Goal: Task Accomplishment & Management: Manage account settings

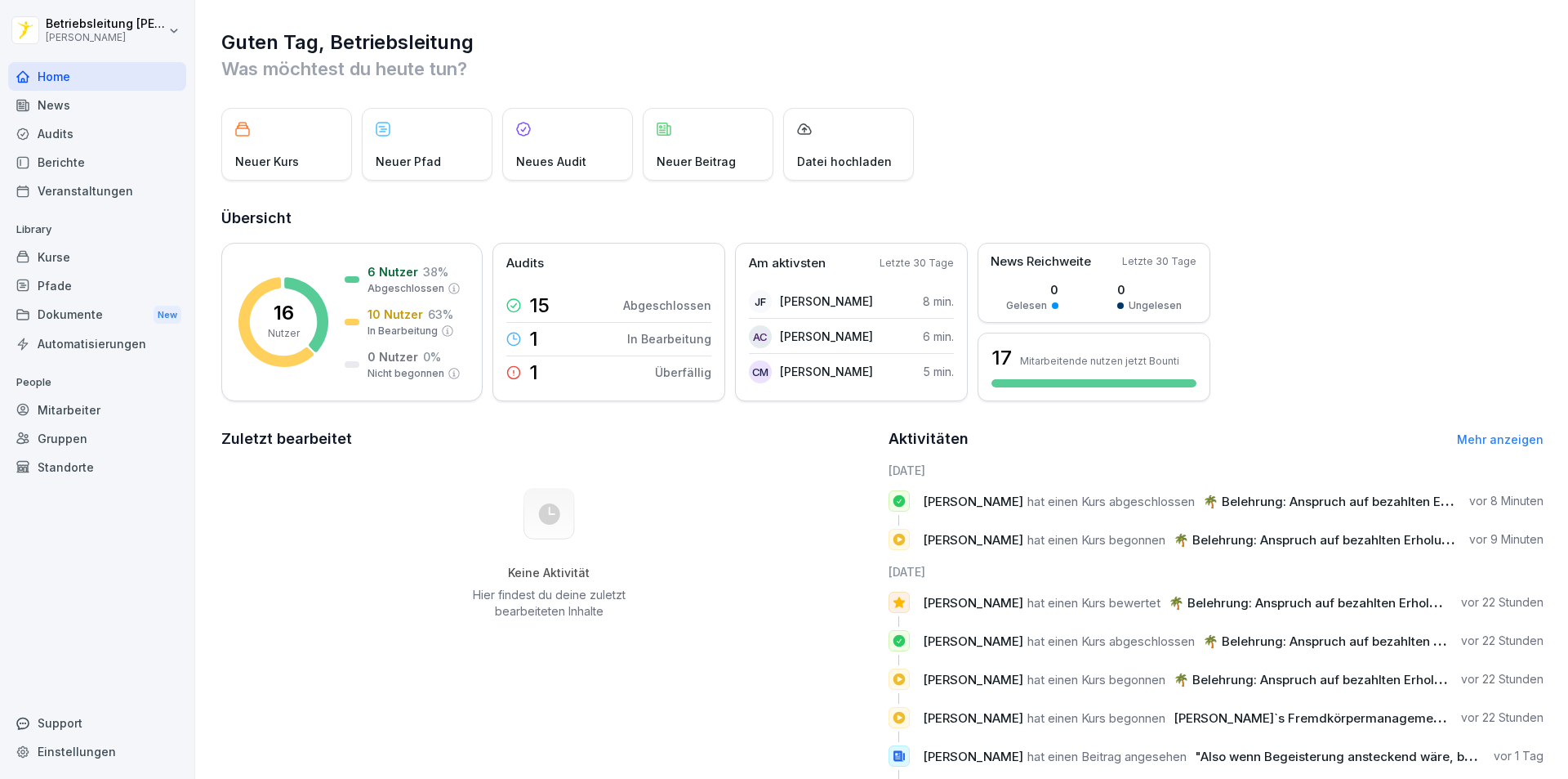
click at [83, 259] on div "Kurse" at bounding box center [97, 257] width 178 height 29
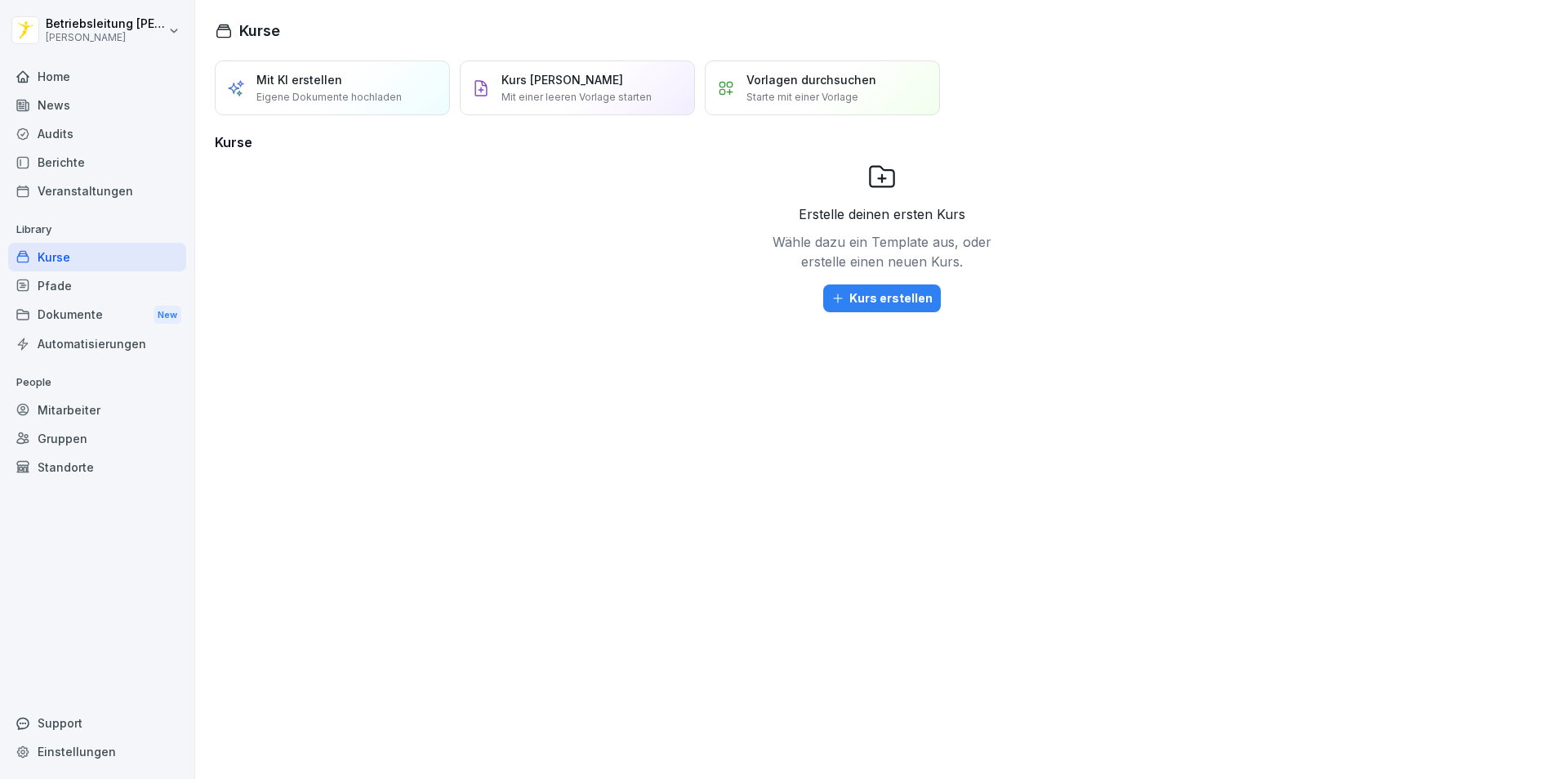
click at [57, 132] on div "Audits" at bounding box center [97, 133] width 178 height 29
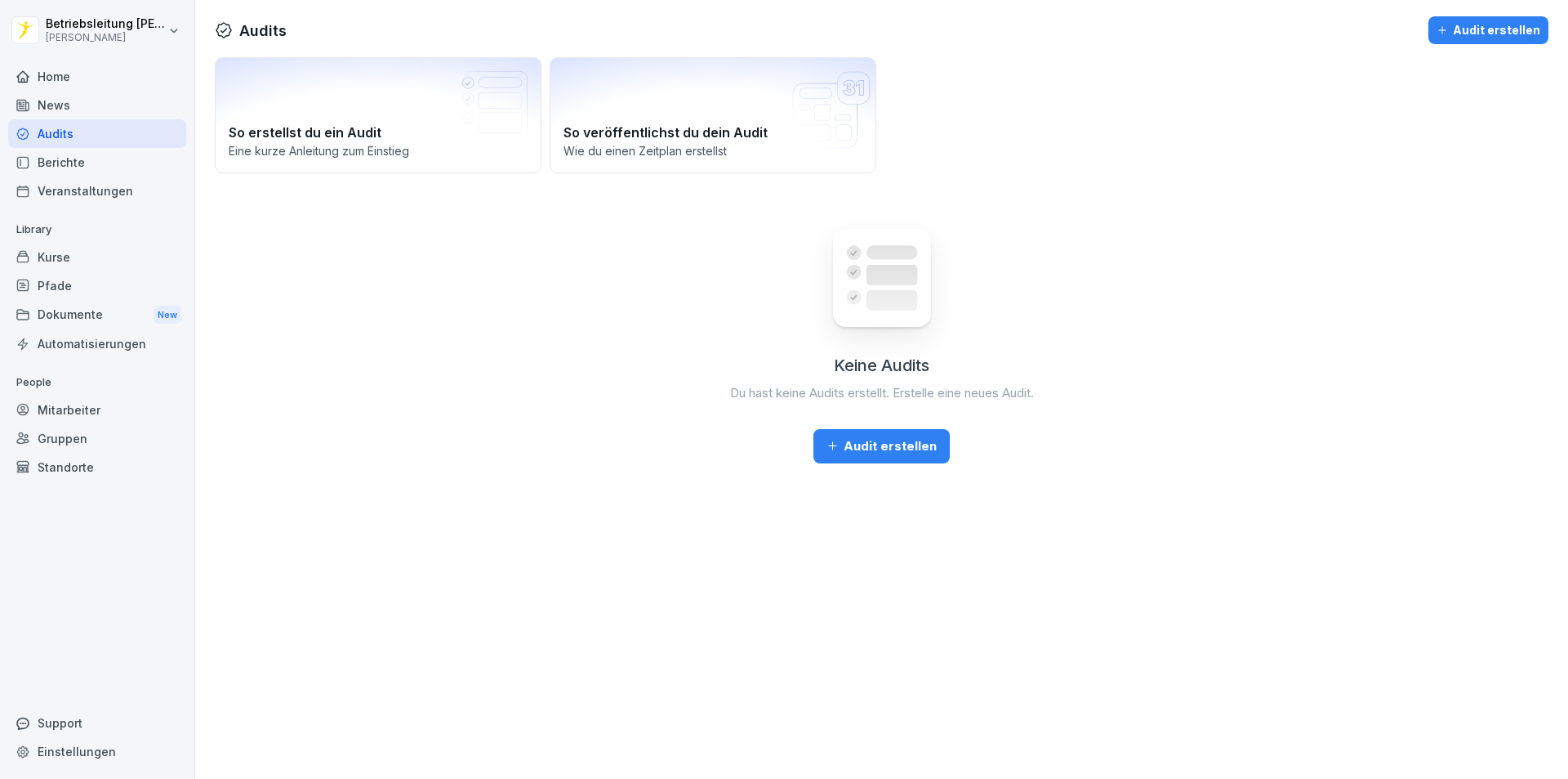
click at [65, 158] on div "Berichte" at bounding box center [97, 162] width 178 height 29
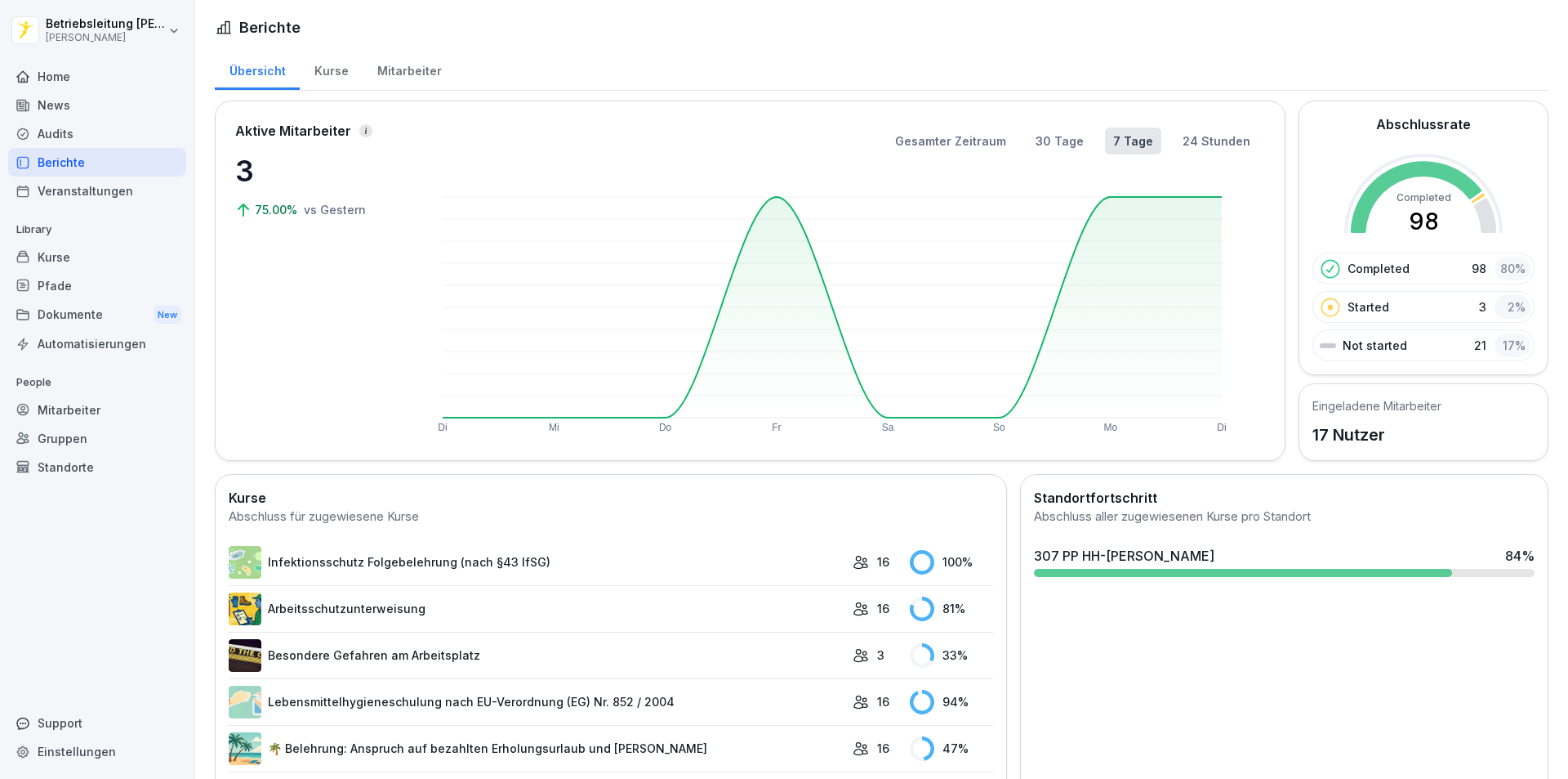
click at [305, 71] on div "Kurse" at bounding box center [331, 69] width 63 height 42
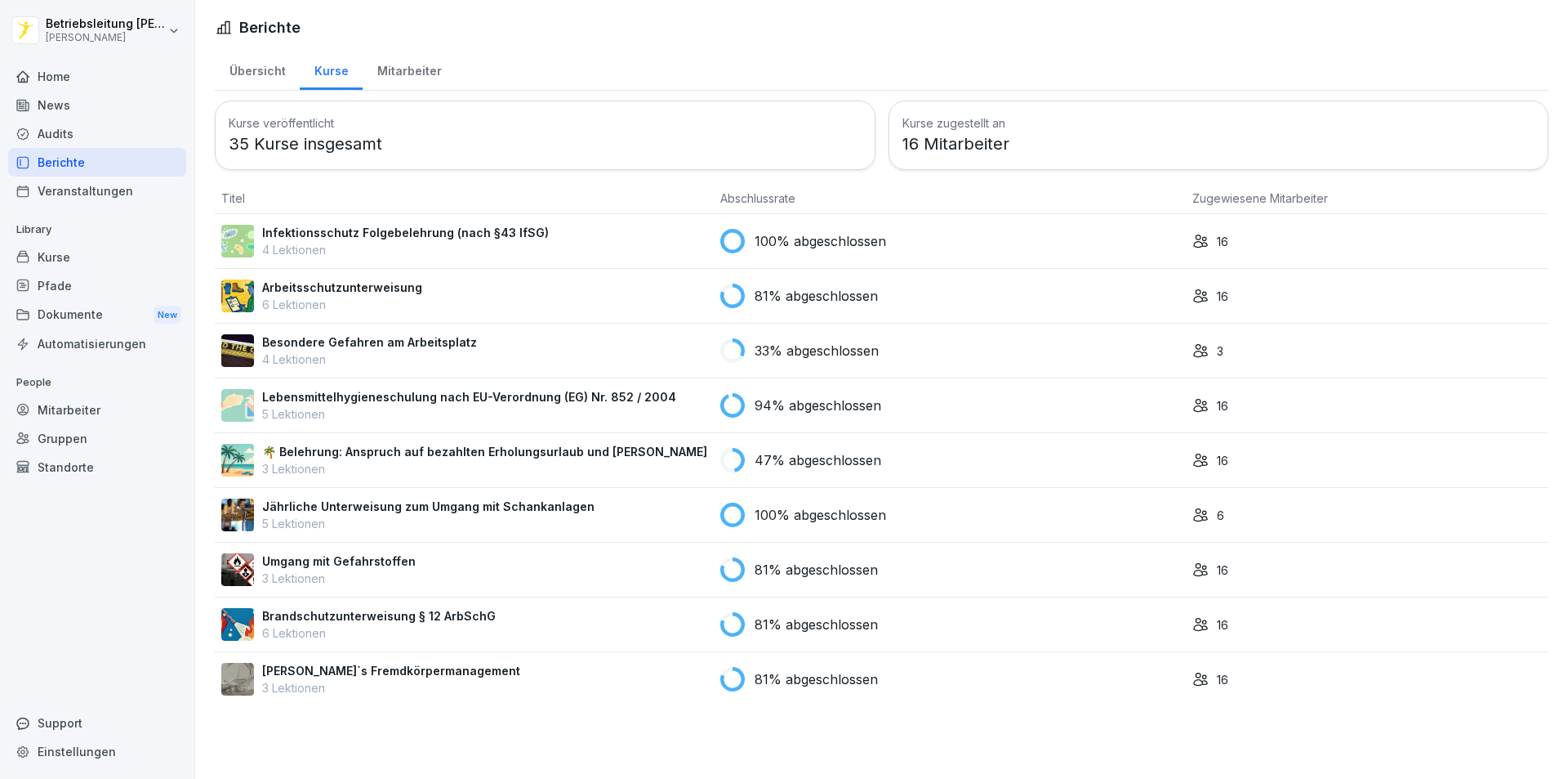
click at [409, 69] on div "Mitarbeiter" at bounding box center [409, 69] width 93 height 42
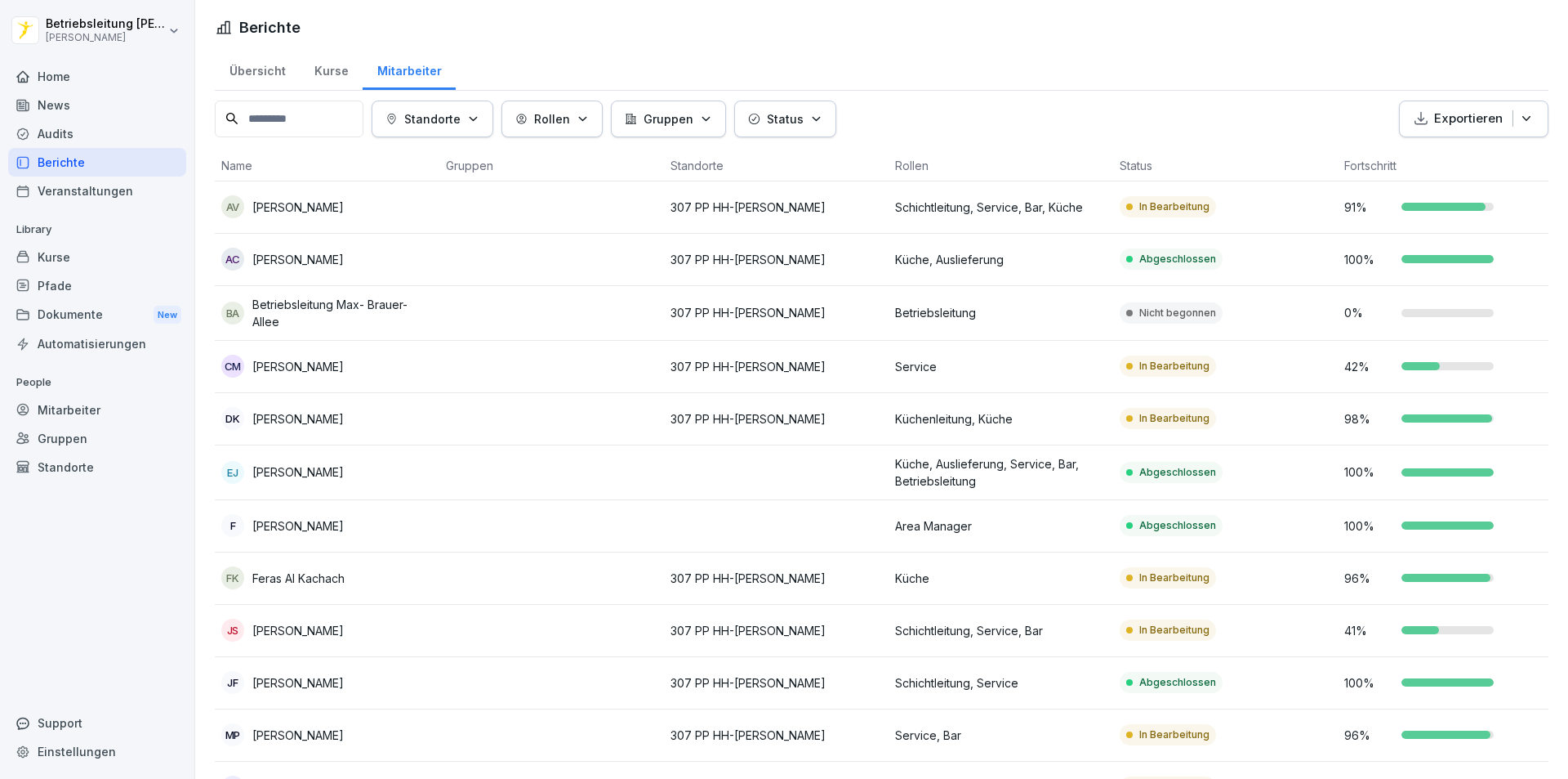
click at [1042, 321] on p "Betriebsleitung" at bounding box center [1001, 312] width 211 height 17
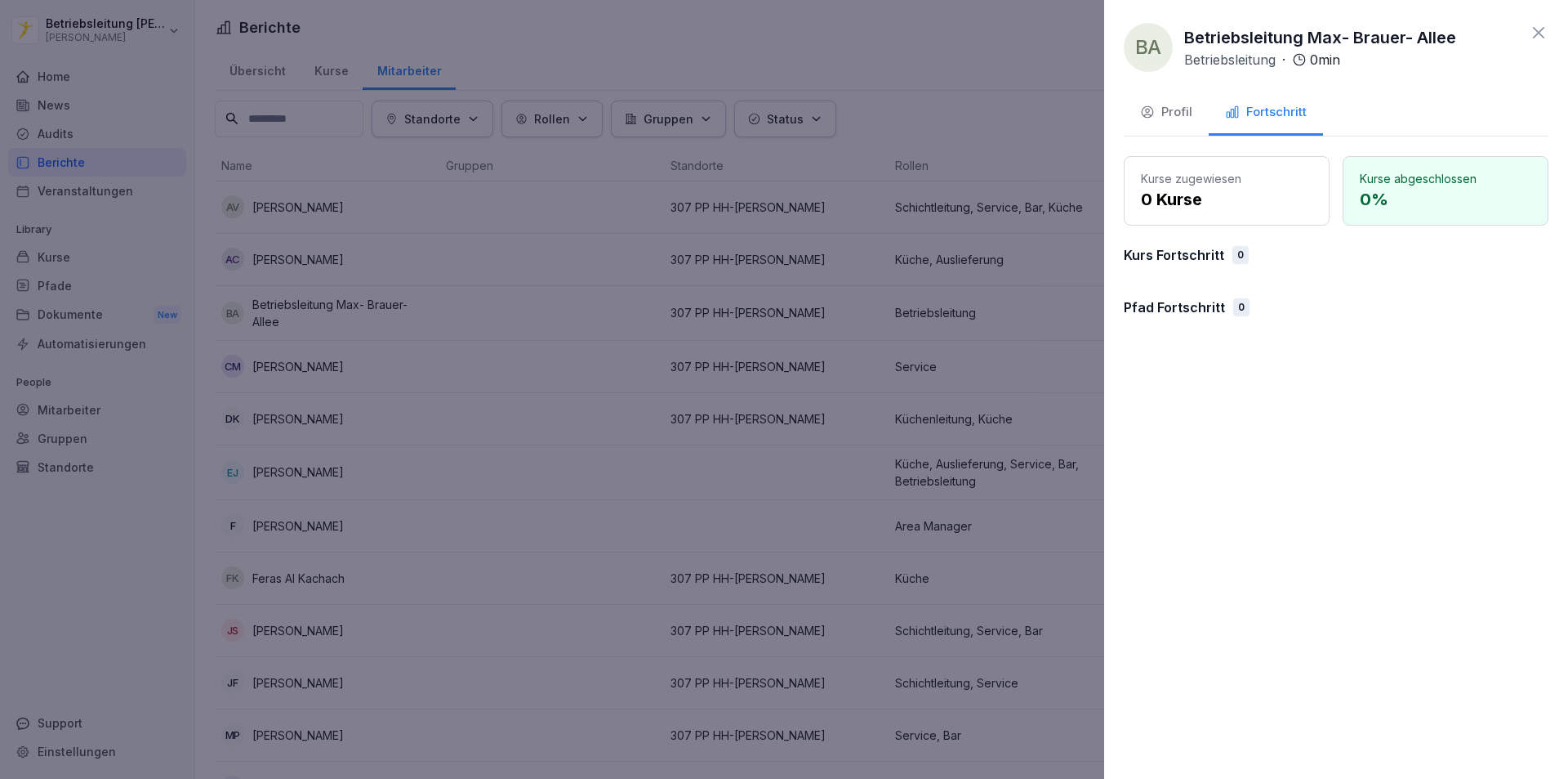
click at [1178, 113] on div "Profil" at bounding box center [1166, 112] width 52 height 19
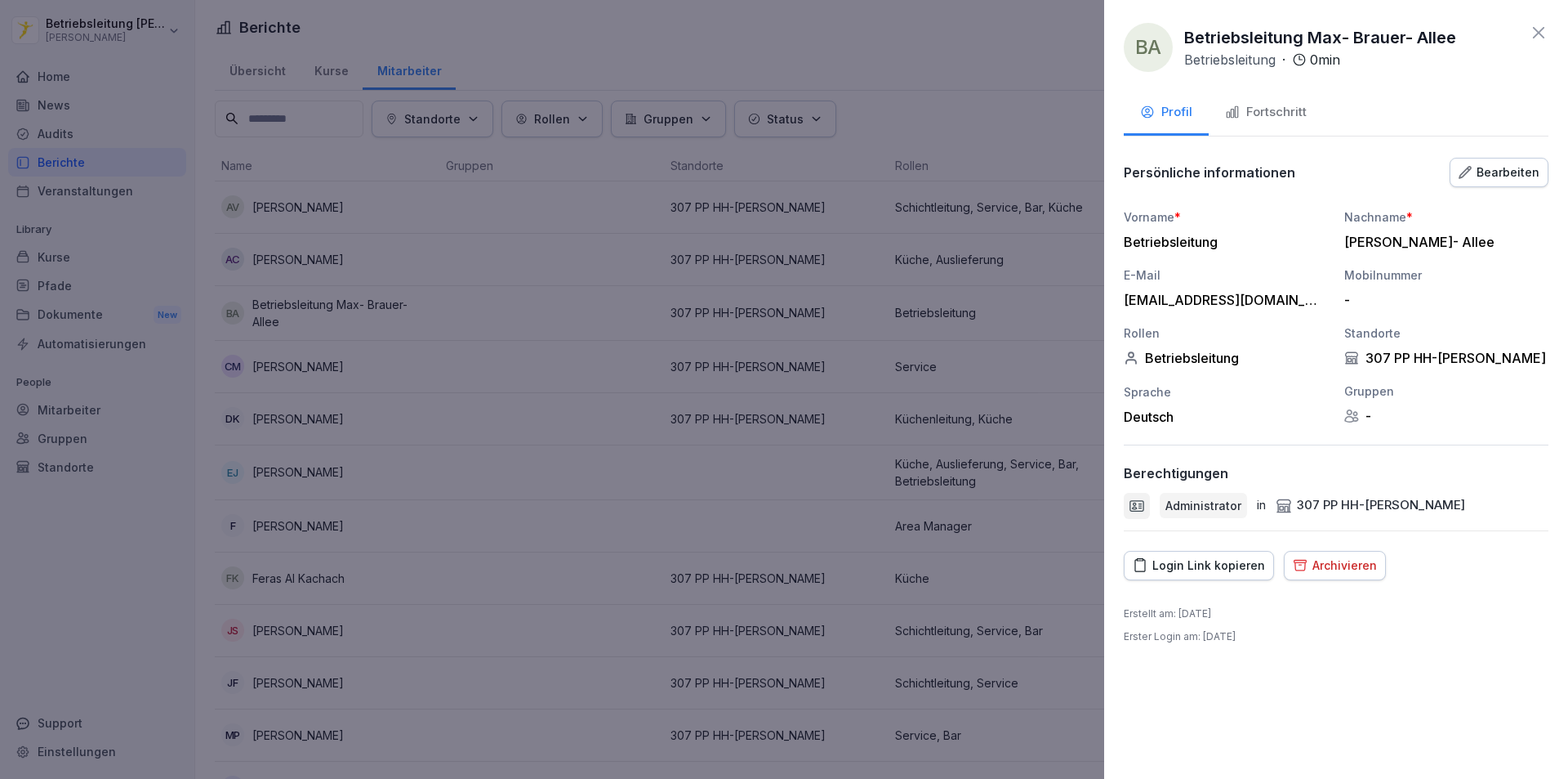
click at [1332, 570] on div "Archivieren" at bounding box center [1334, 566] width 84 height 18
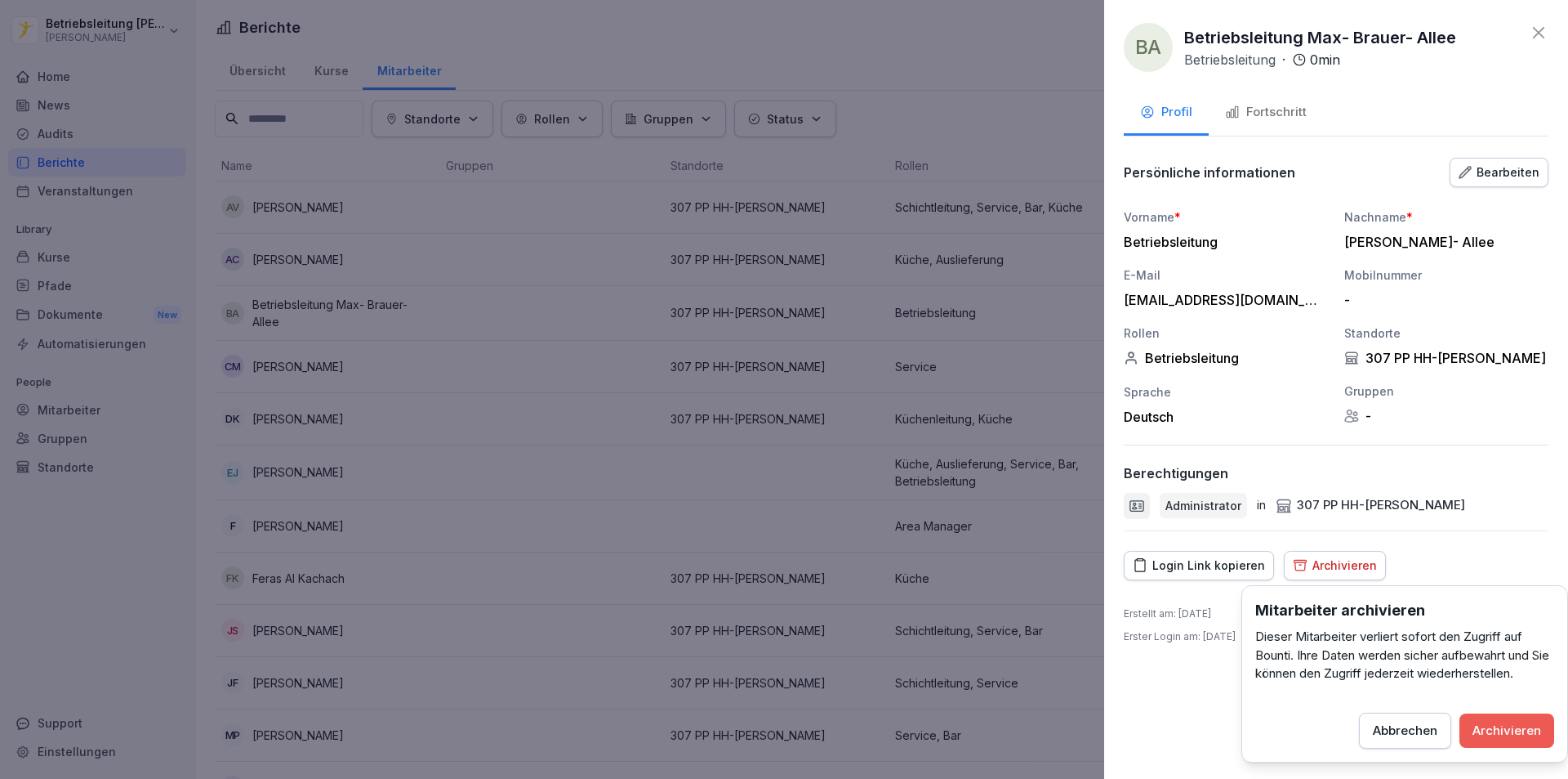
click at [1543, 32] on icon at bounding box center [1538, 33] width 20 height 20
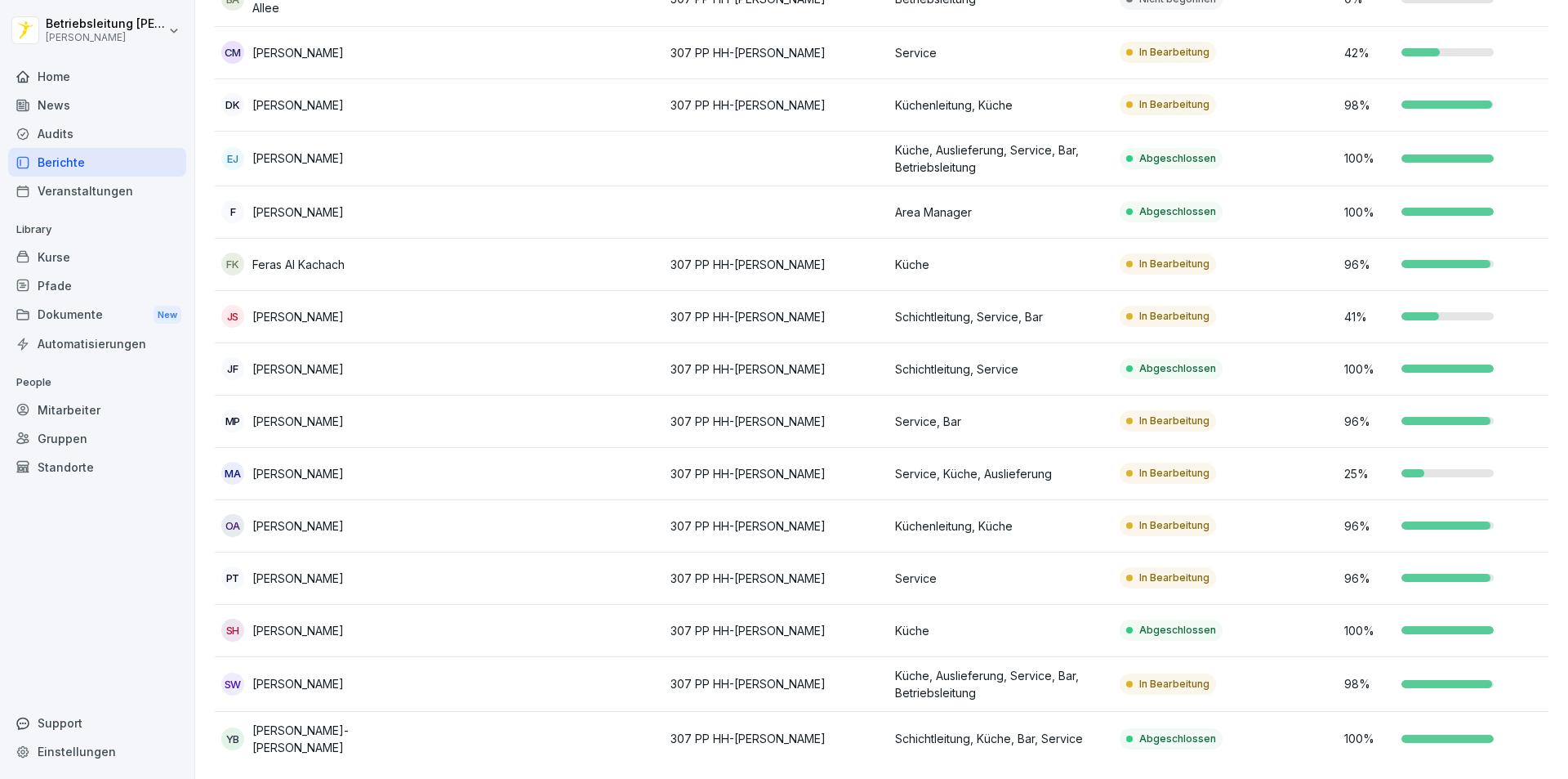
scroll to position [338, 0]
click at [625, 657] on td at bounding box center [552, 684] width 225 height 55
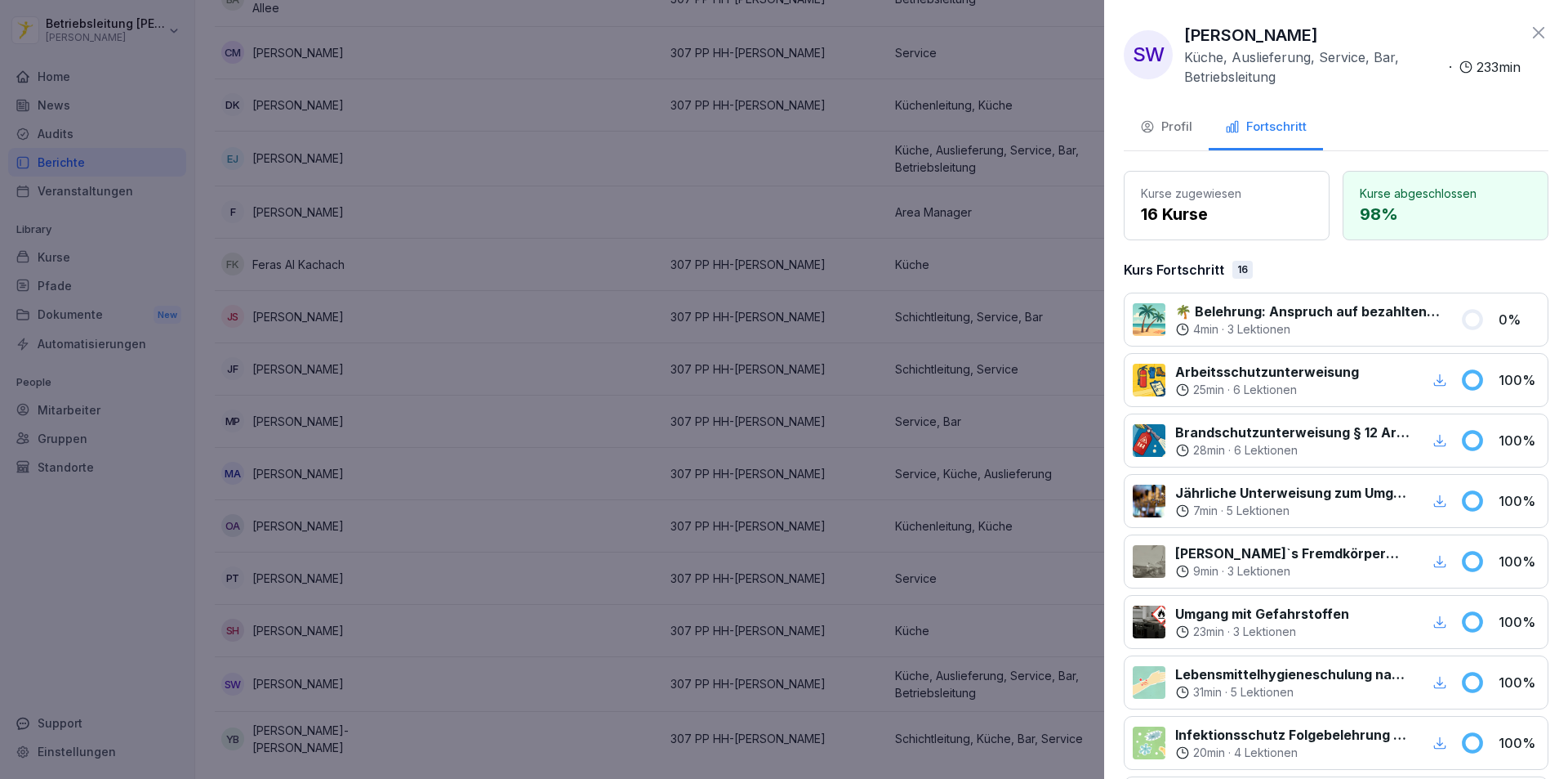
click at [1190, 128] on div "Profil" at bounding box center [1166, 126] width 52 height 19
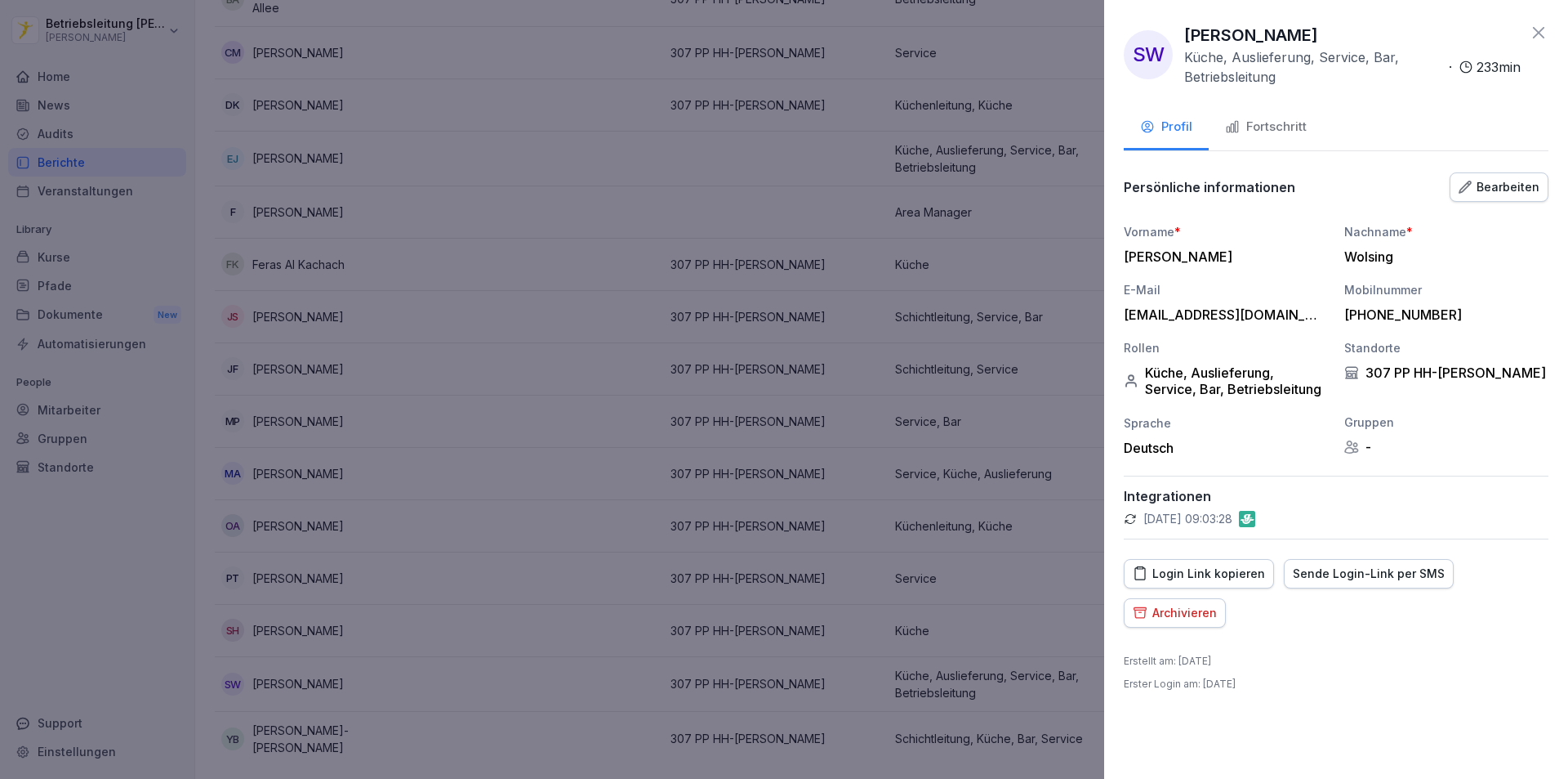
click at [1208, 610] on div "Archivieren" at bounding box center [1175, 613] width 84 height 18
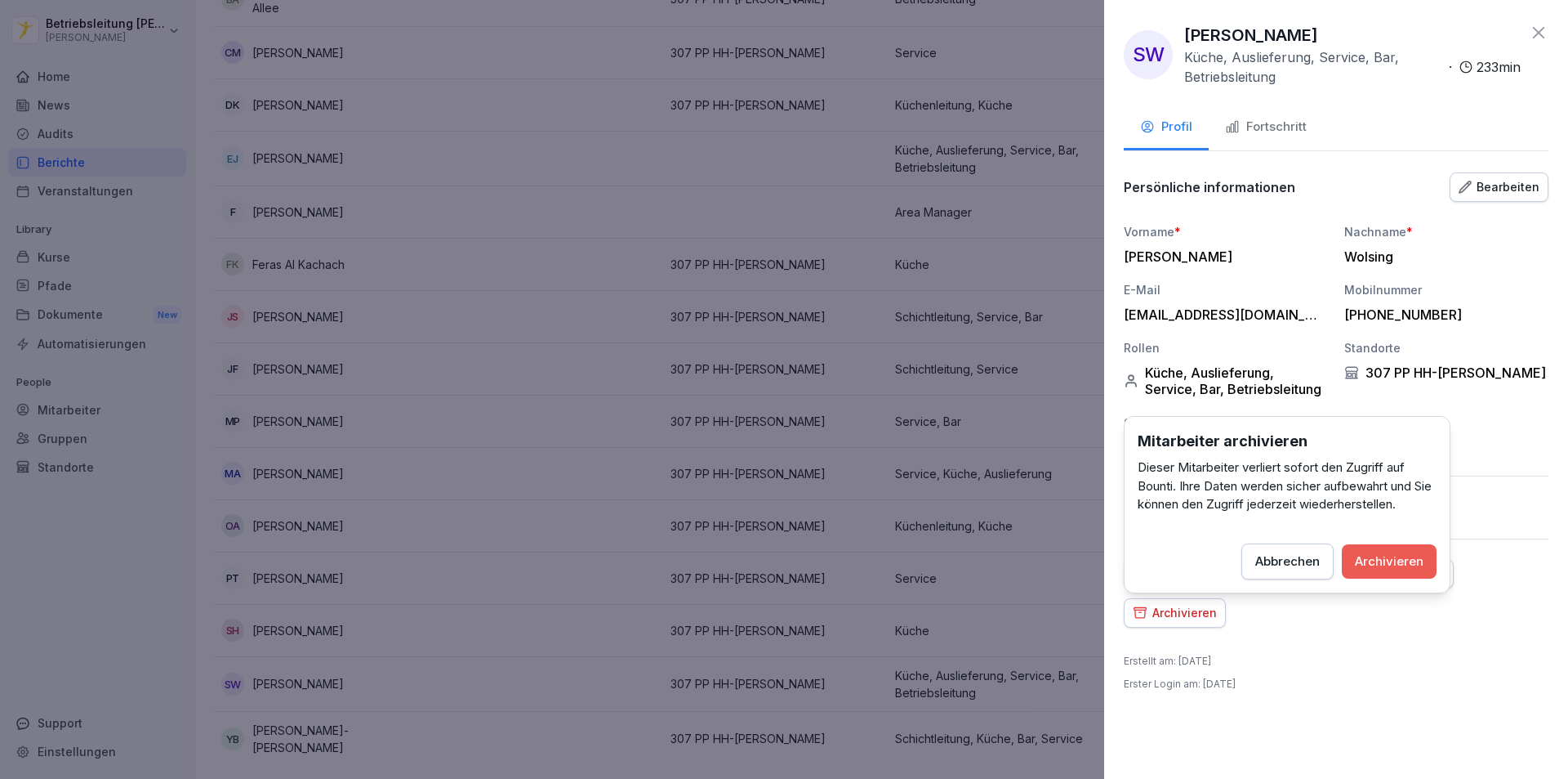
click at [1410, 562] on div "Archivieren" at bounding box center [1389, 562] width 69 height 18
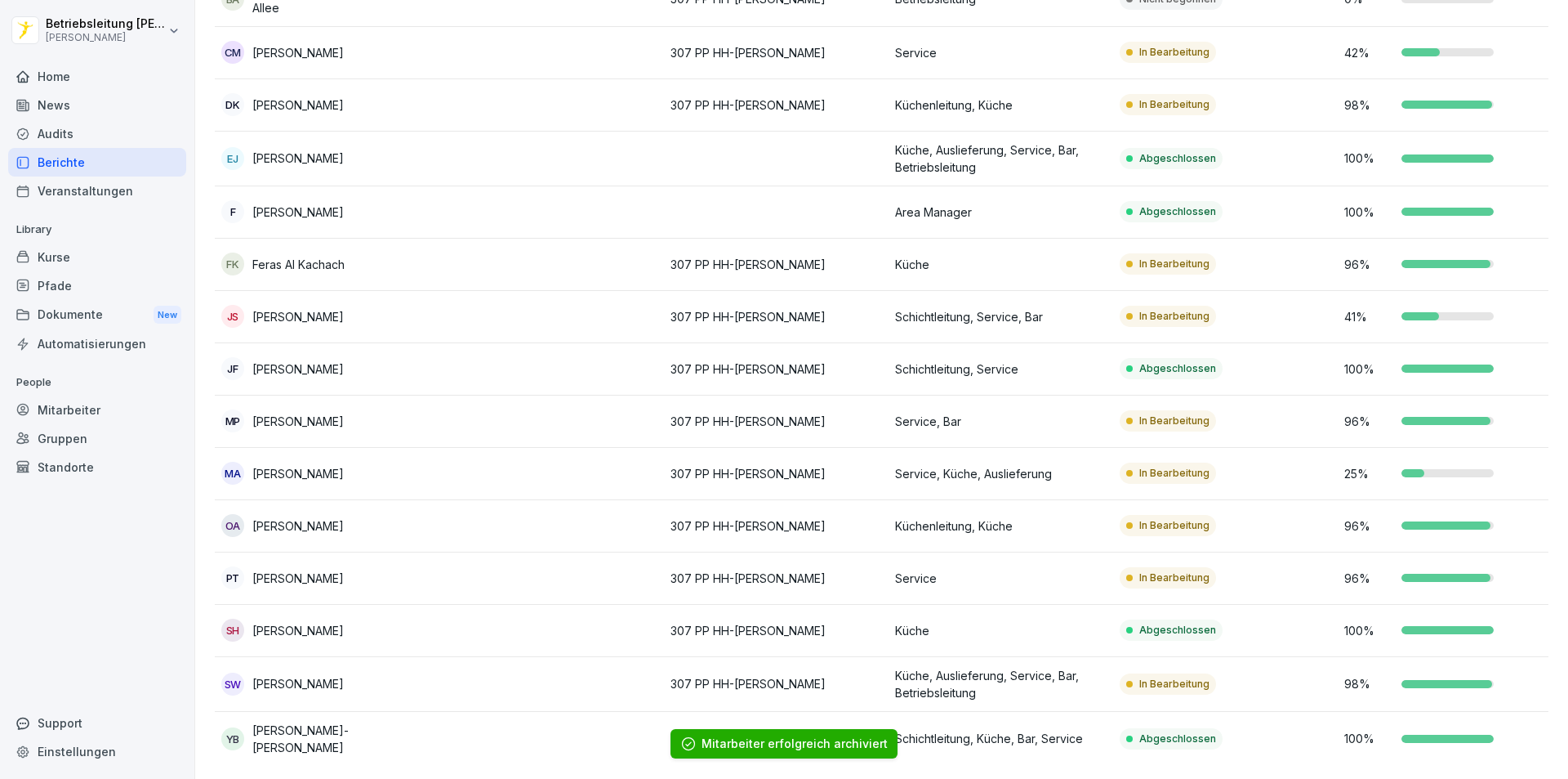
click at [520, 291] on td at bounding box center [552, 317] width 225 height 52
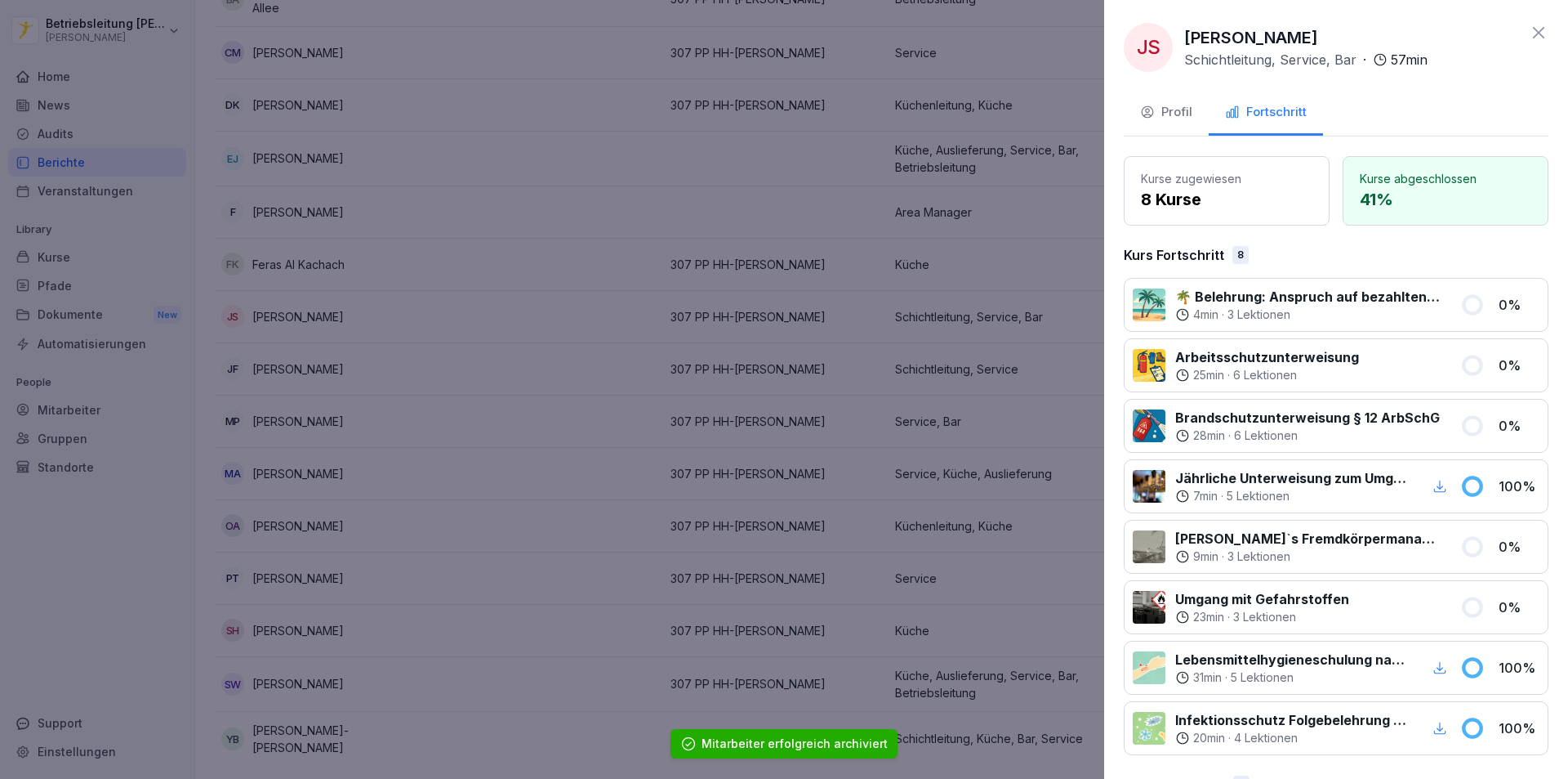
click at [1139, 112] on button "Profil" at bounding box center [1166, 114] width 85 height 44
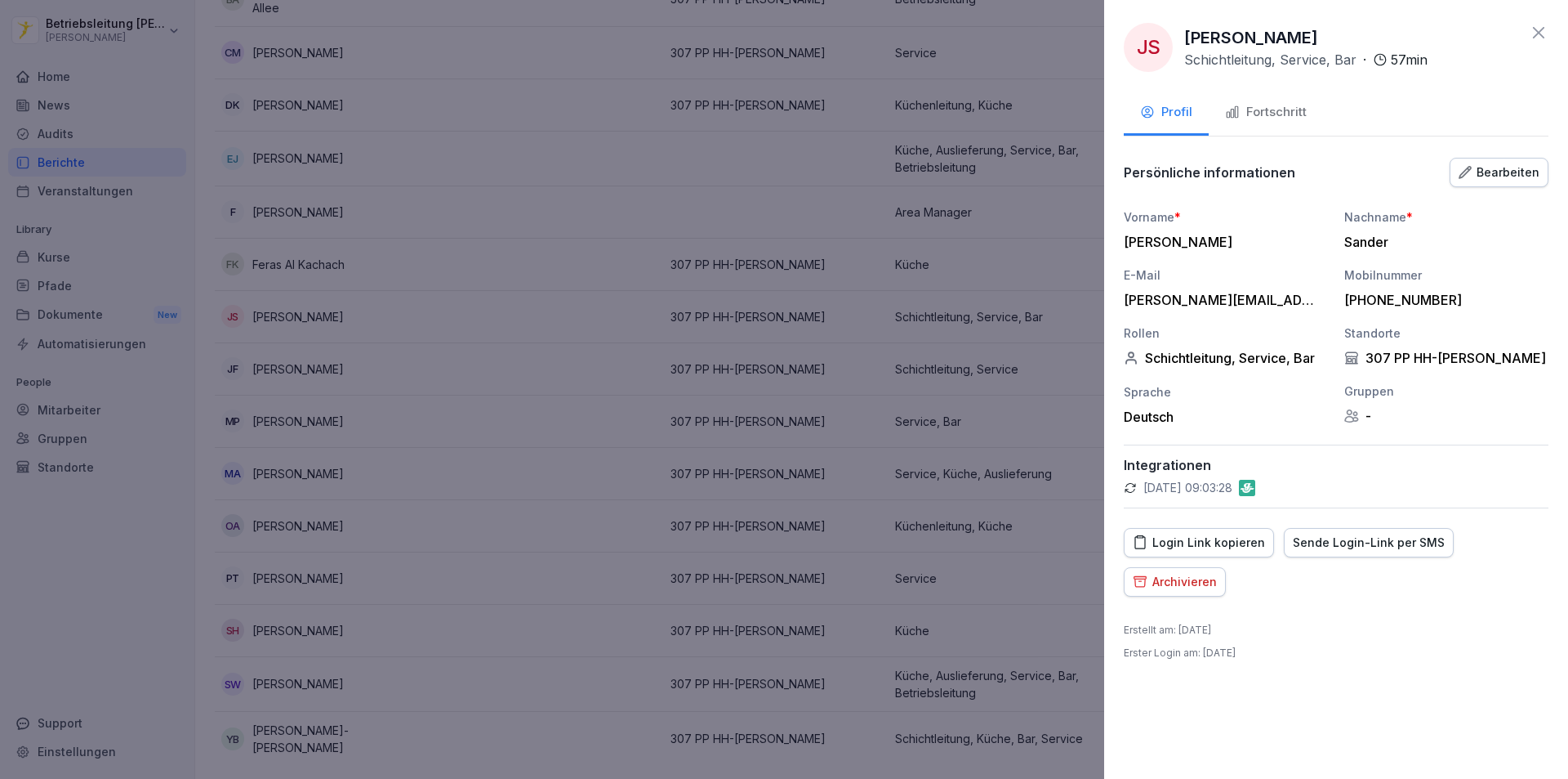
click at [1178, 590] on div "Archivieren" at bounding box center [1175, 581] width 84 height 18
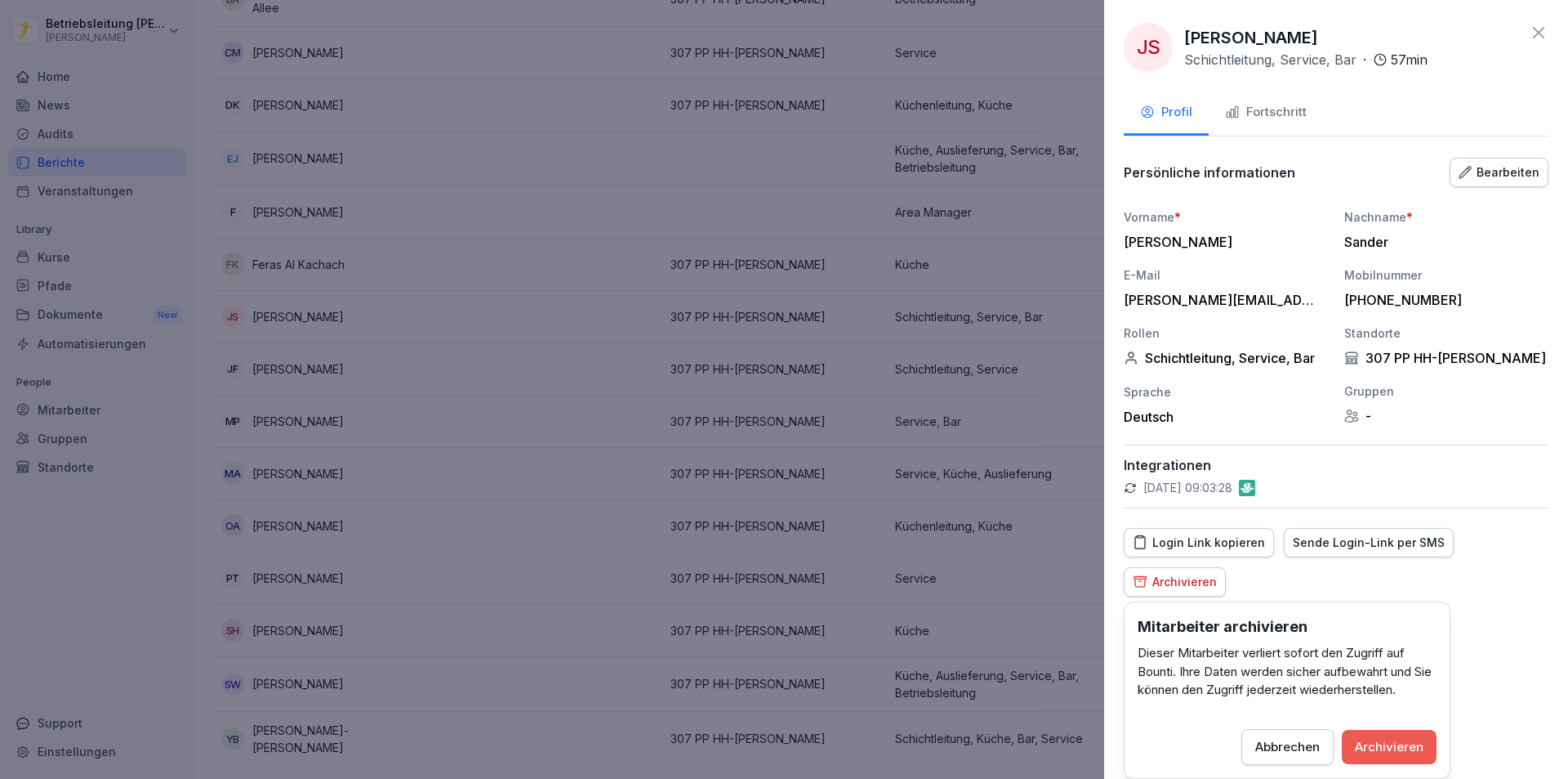
click at [1543, 28] on icon at bounding box center [1538, 33] width 20 height 20
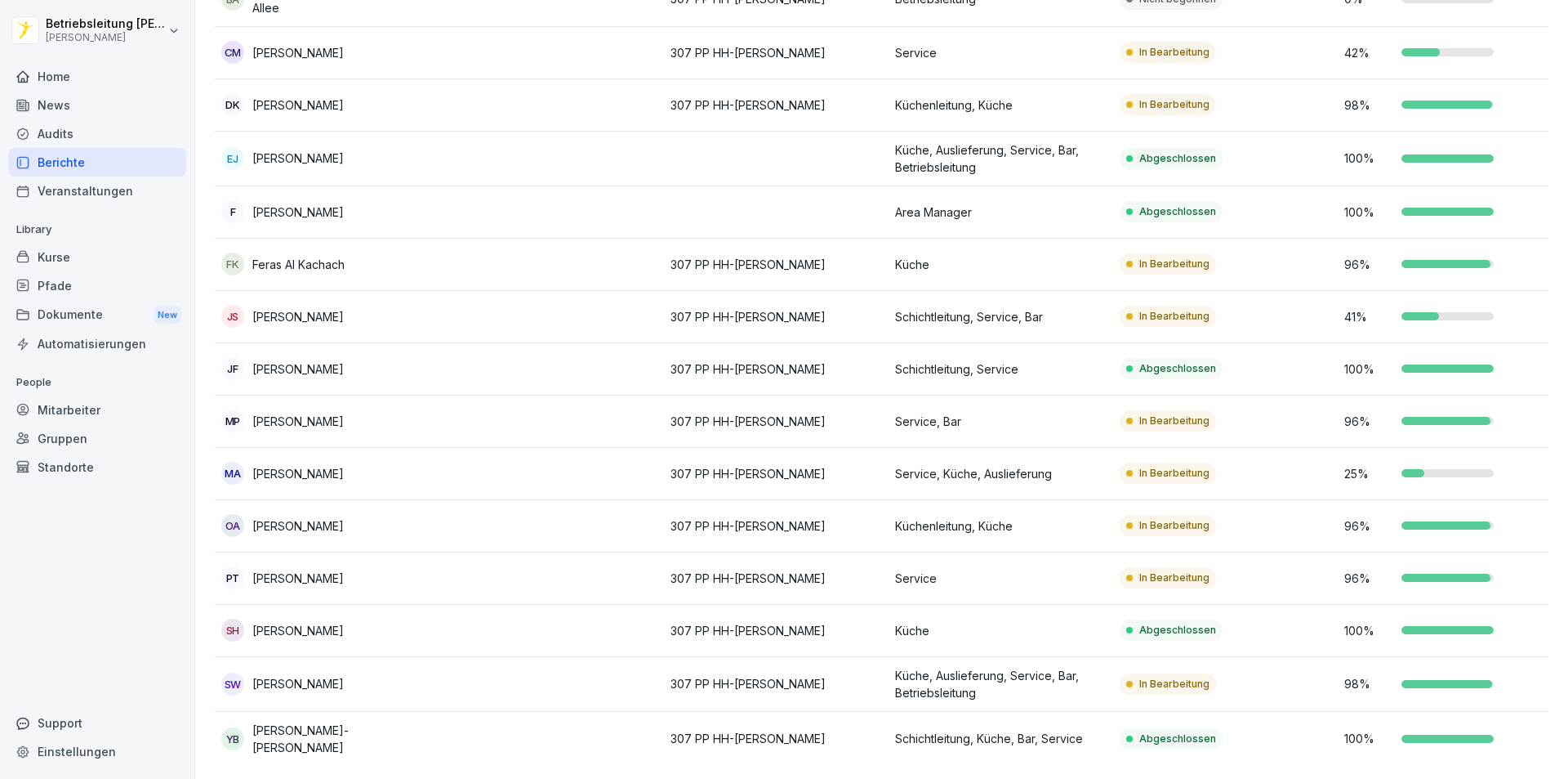
scroll to position [0, 0]
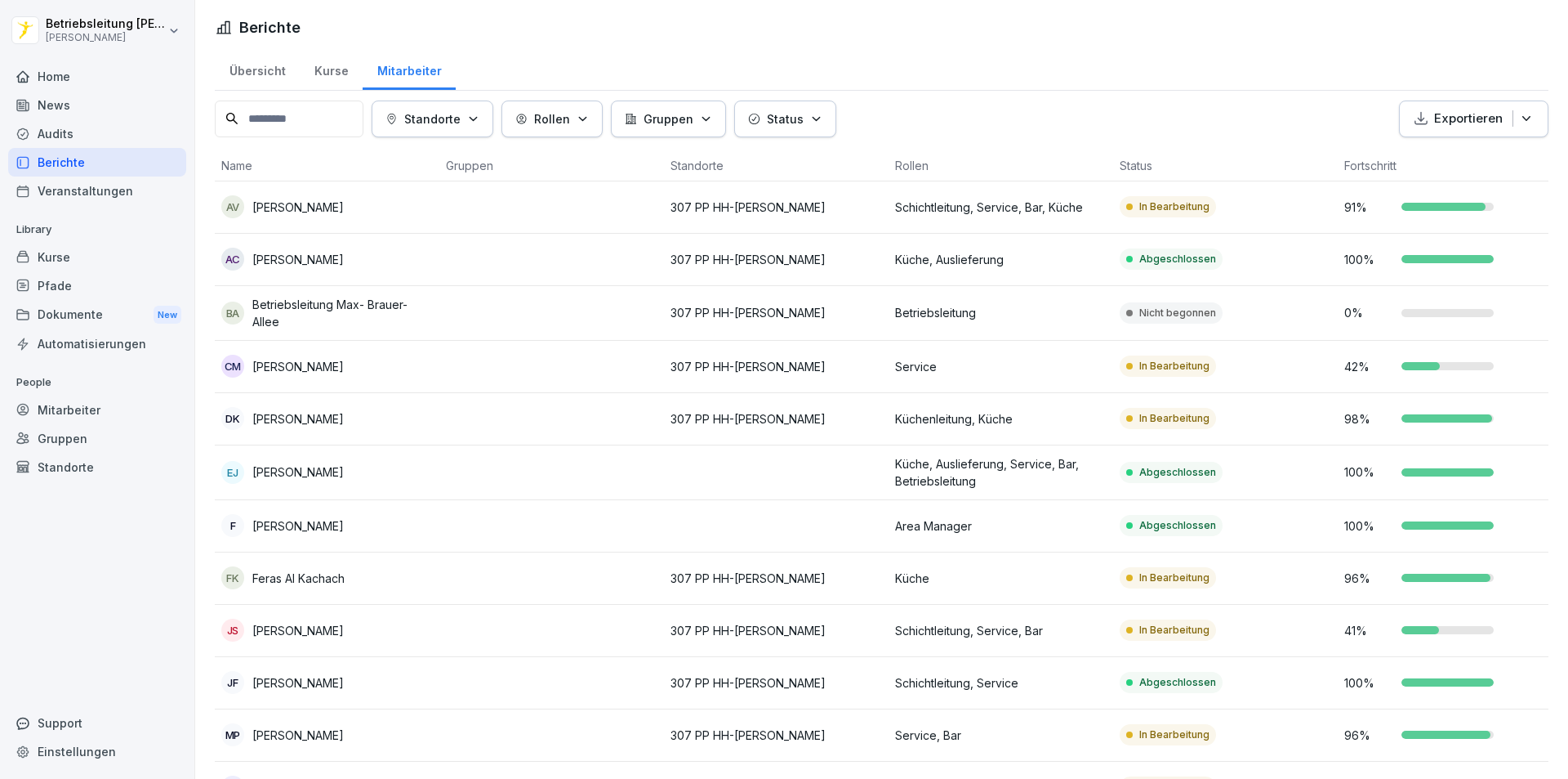
click at [589, 310] on td at bounding box center [552, 313] width 225 height 55
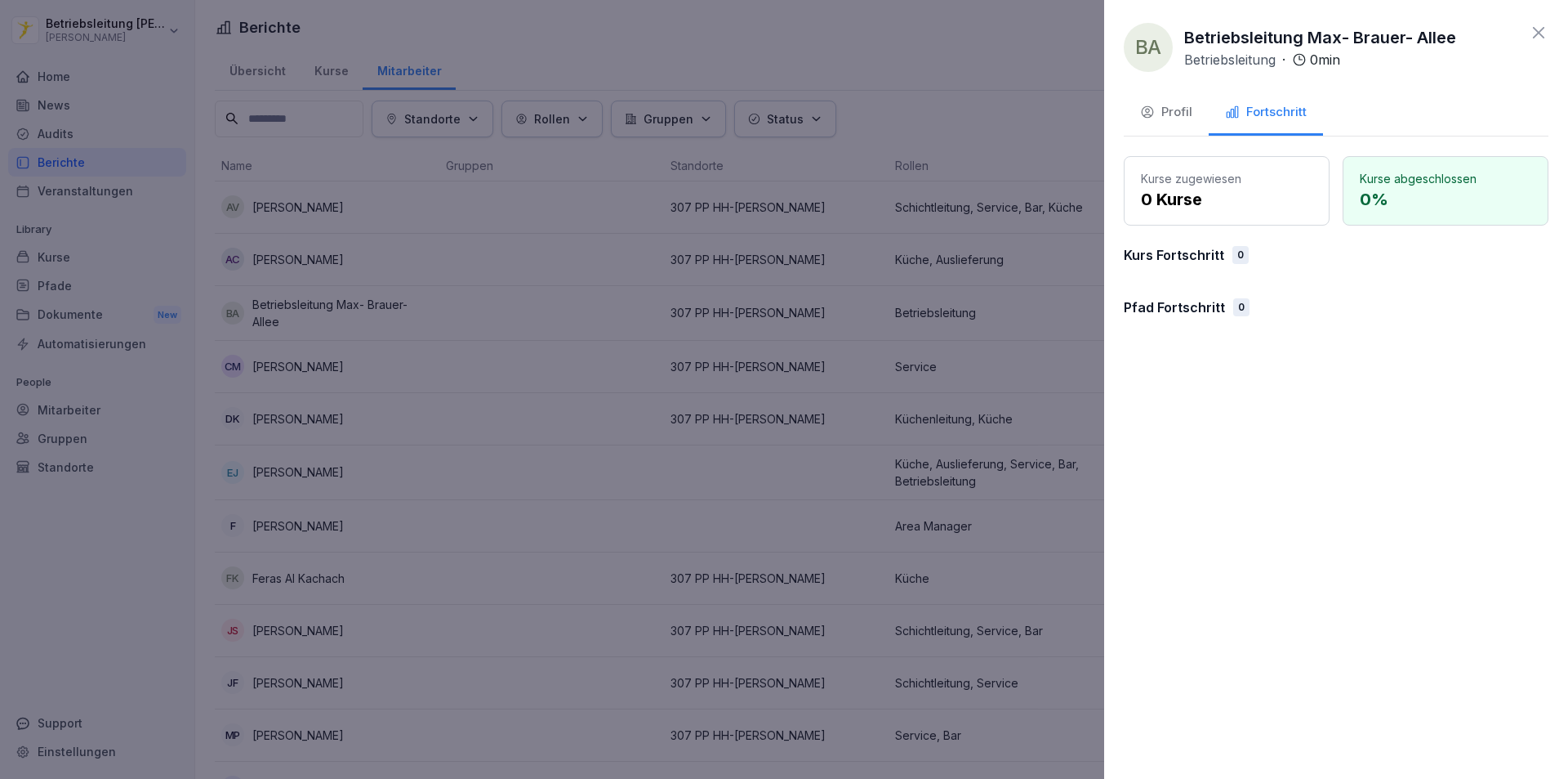
click at [1183, 116] on div "Profil" at bounding box center [1166, 112] width 52 height 19
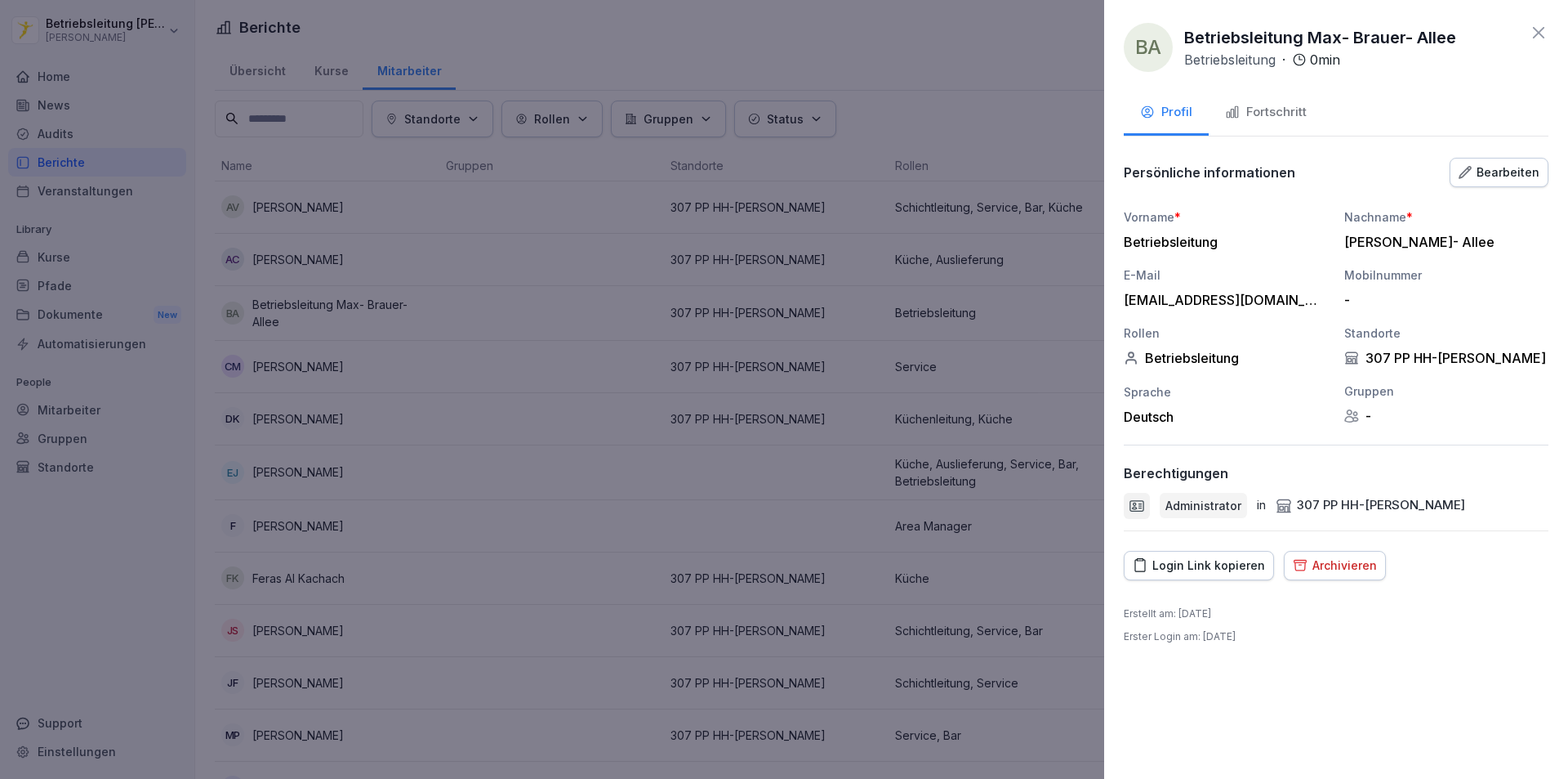
click at [1317, 553] on button "Archivieren" at bounding box center [1334, 566] width 102 height 30
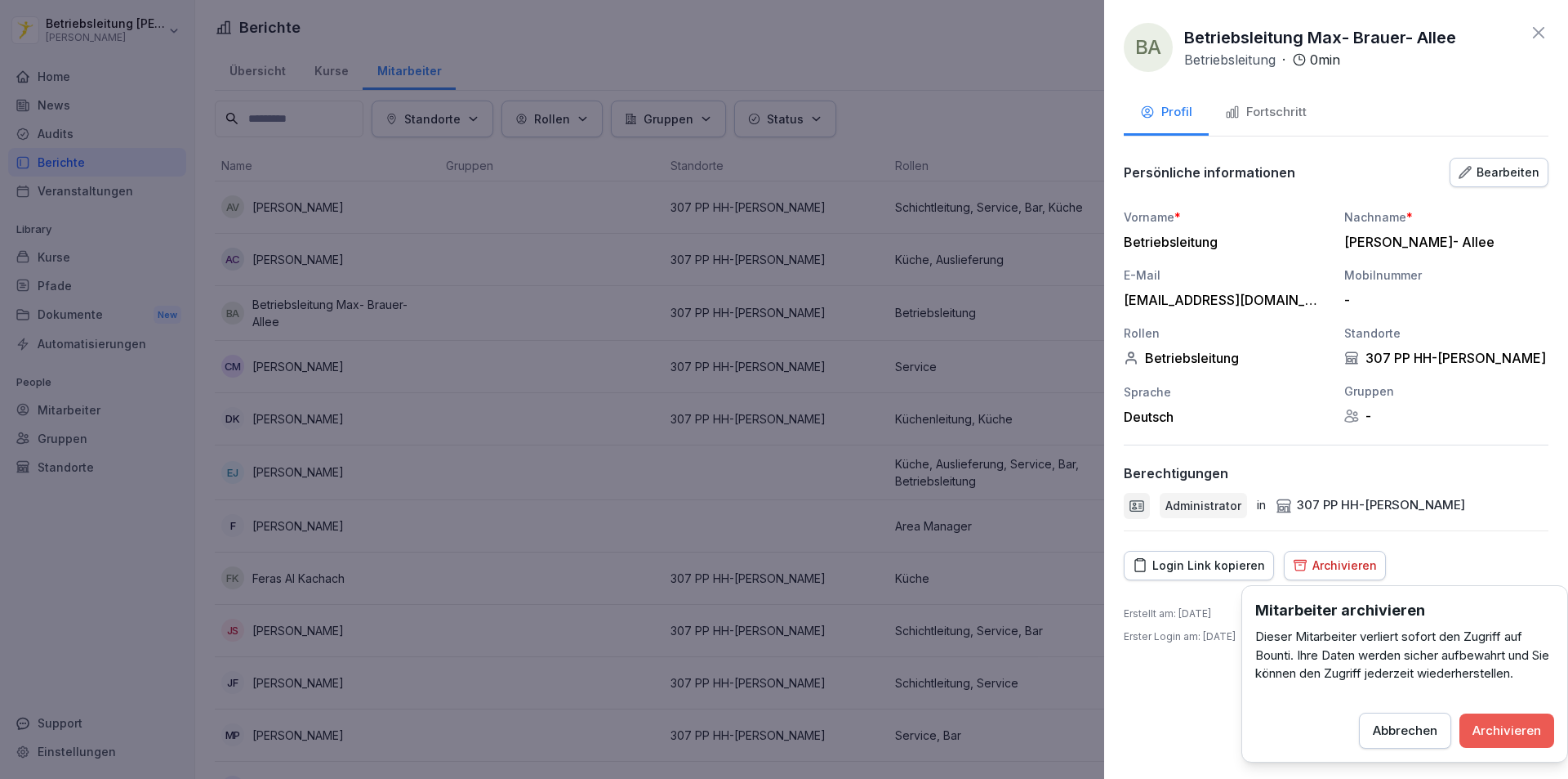
click at [1499, 731] on div "Archivieren" at bounding box center [1507, 731] width 69 height 18
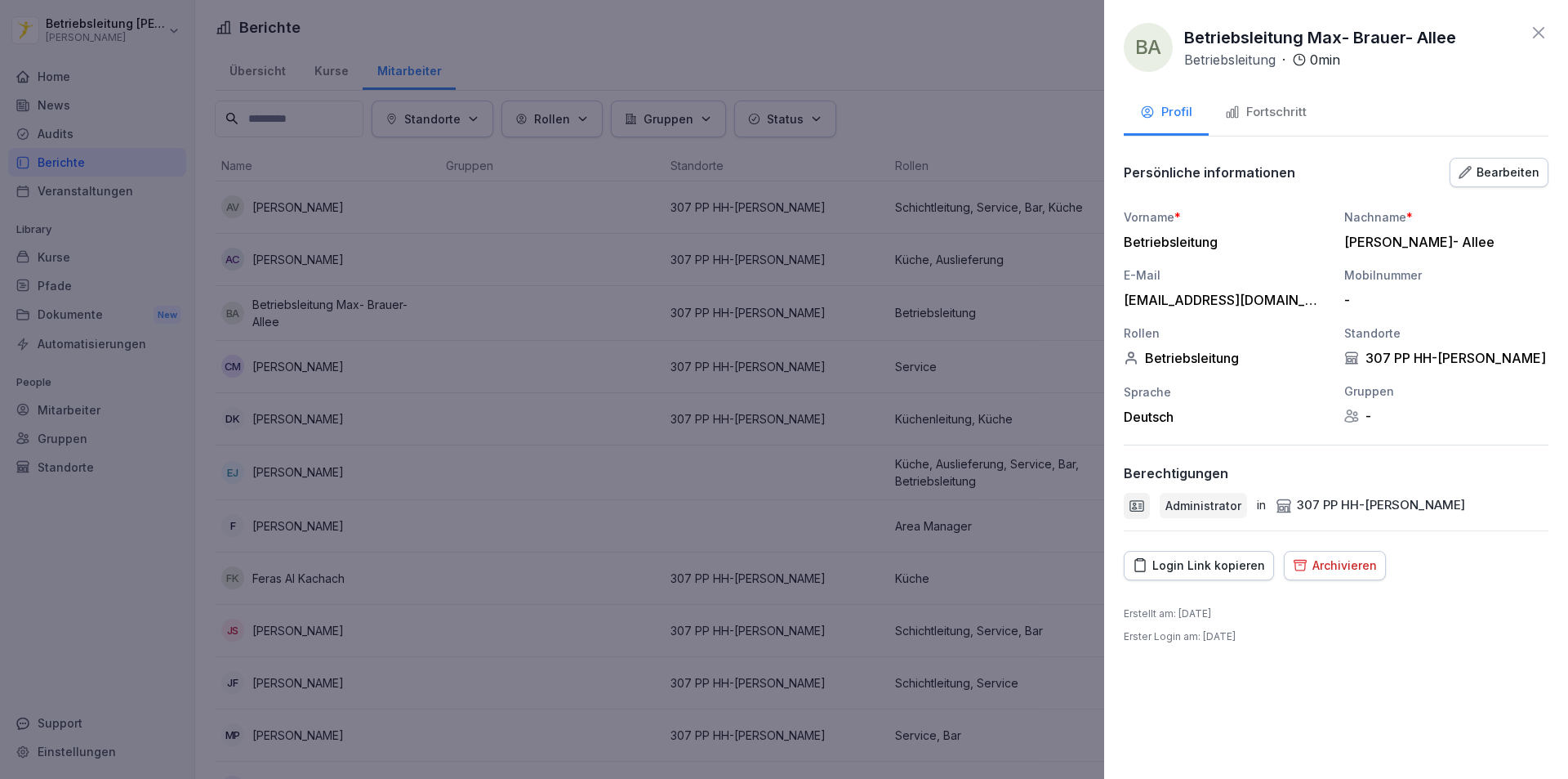
click at [1537, 30] on icon at bounding box center [1538, 33] width 20 height 20
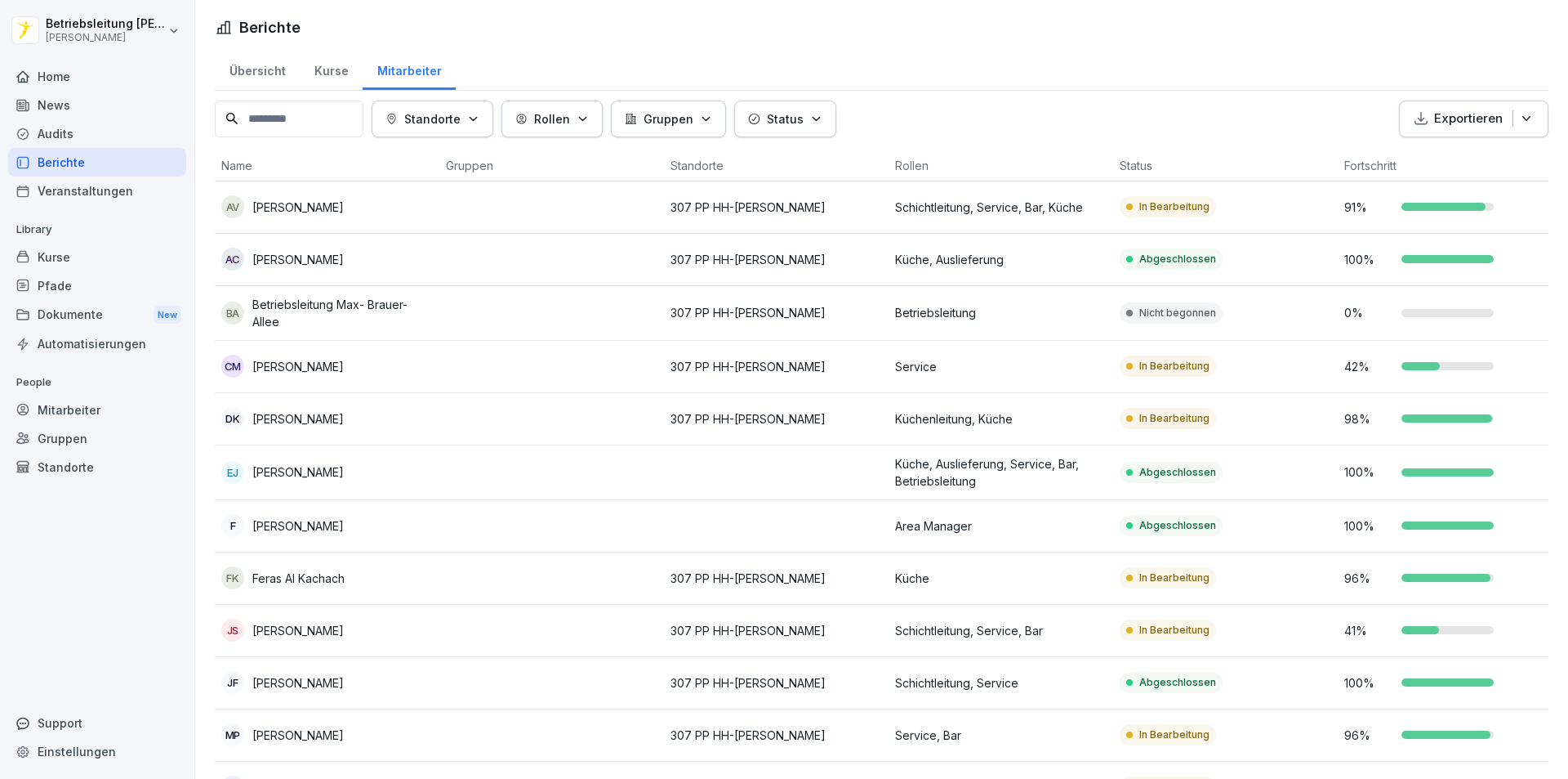
click at [148, 40] on html "Betriebsleitung Max- Brauer- Allee Peter Pane Home News Audits Berichte Veranst…" at bounding box center [784, 390] width 1568 height 779
click at [122, 97] on div "Abmelden" at bounding box center [104, 103] width 161 height 30
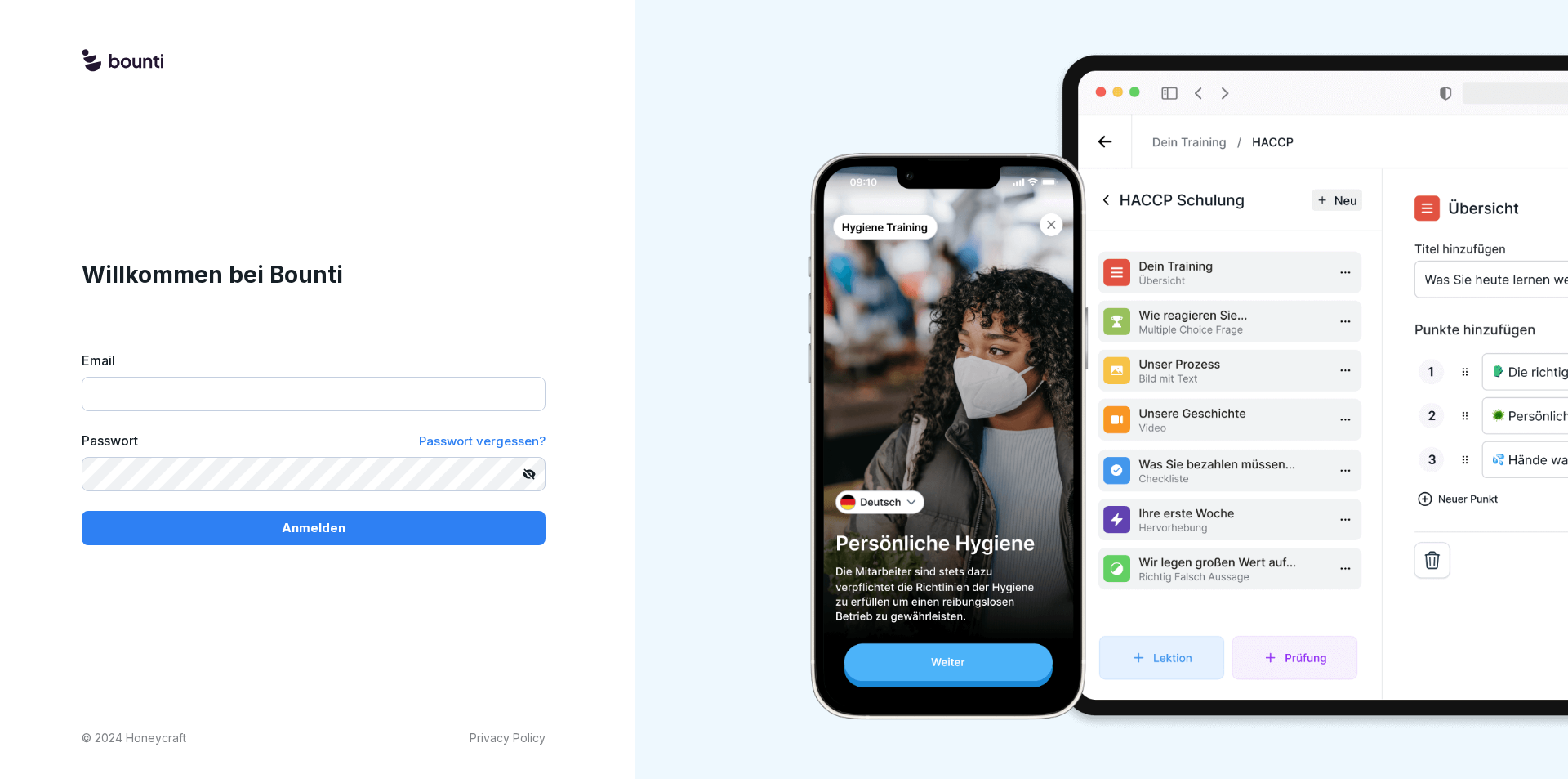
click at [233, 396] on input "Email" at bounding box center [314, 394] width 464 height 34
type input "**********"
click at [82, 511] on button "Anmelden" at bounding box center [314, 528] width 464 height 34
click at [320, 540] on button "Anmelden" at bounding box center [314, 528] width 464 height 34
click at [79, 448] on div "**********" at bounding box center [313, 390] width 627 height 779
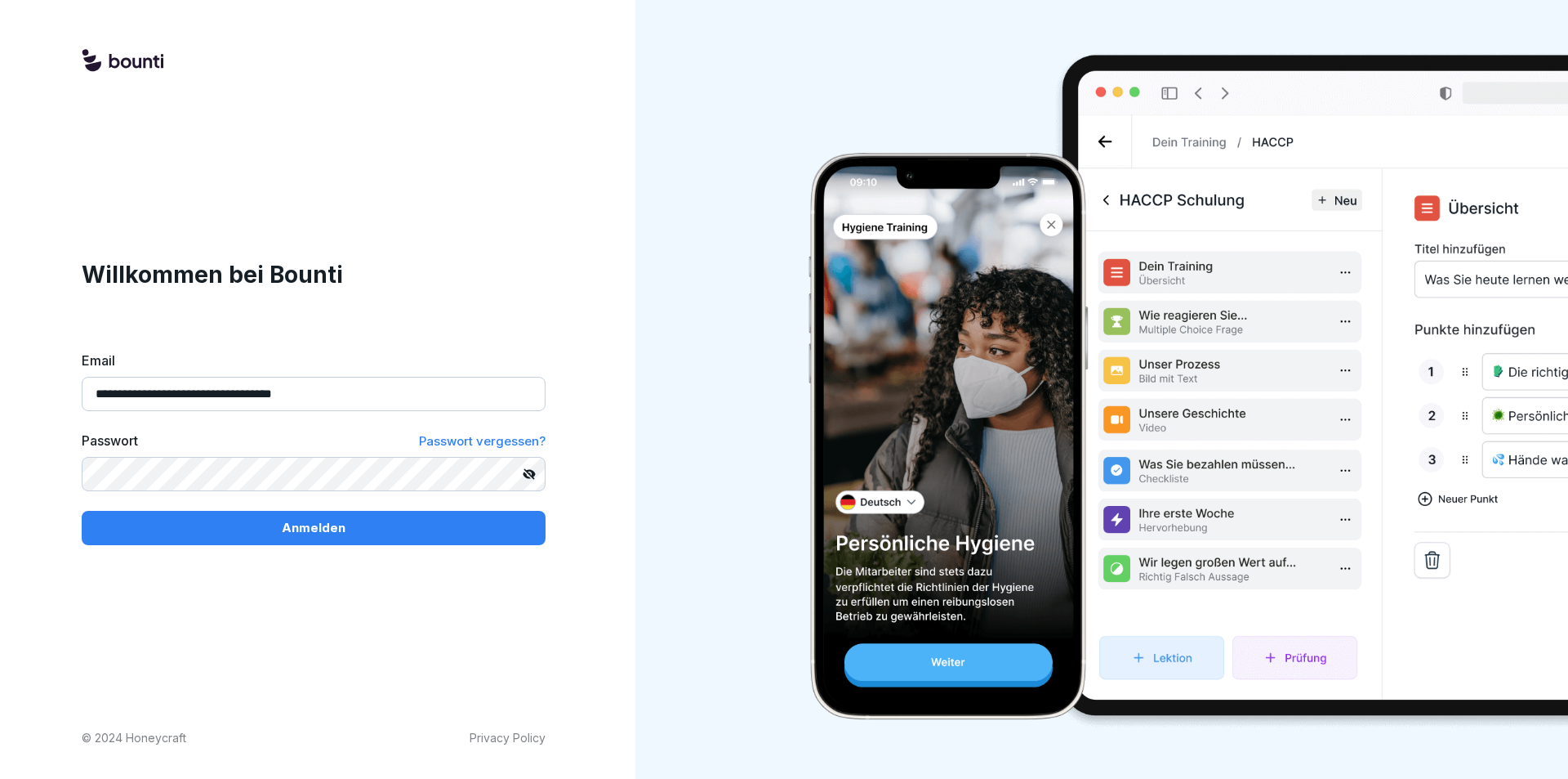
click at [82, 511] on button "Anmelden" at bounding box center [314, 528] width 464 height 34
click at [460, 441] on span "Passwort vergessen?" at bounding box center [482, 440] width 126 height 16
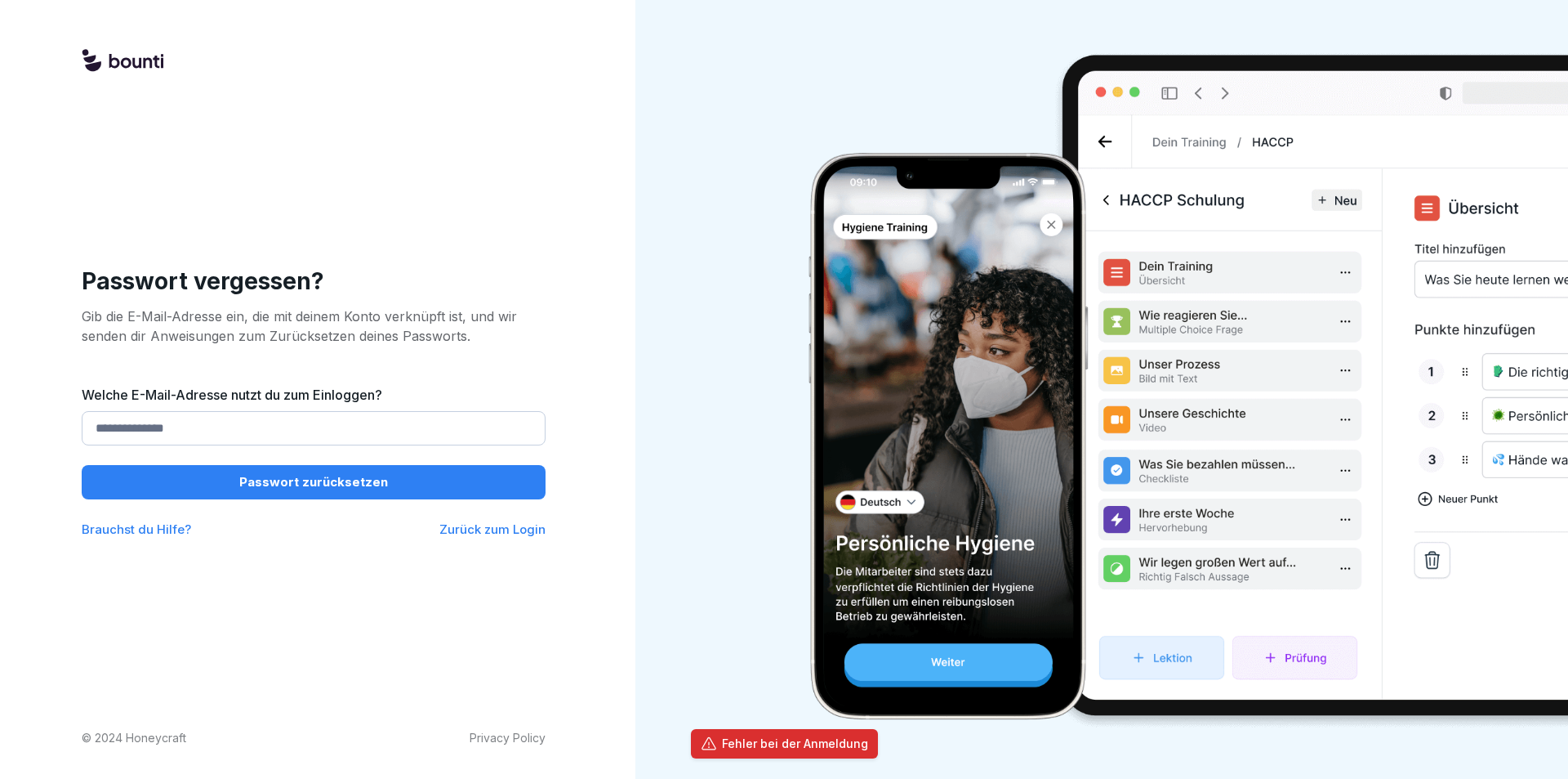
click at [366, 444] on input "Welche E-Mail-Adresse nutzt du zum Einloggen?" at bounding box center [314, 428] width 464 height 34
type input "**********"
click at [252, 489] on p "Passwort zurücksetzen" at bounding box center [313, 482] width 148 height 18
